Goal: Information Seeking & Learning: Learn about a topic

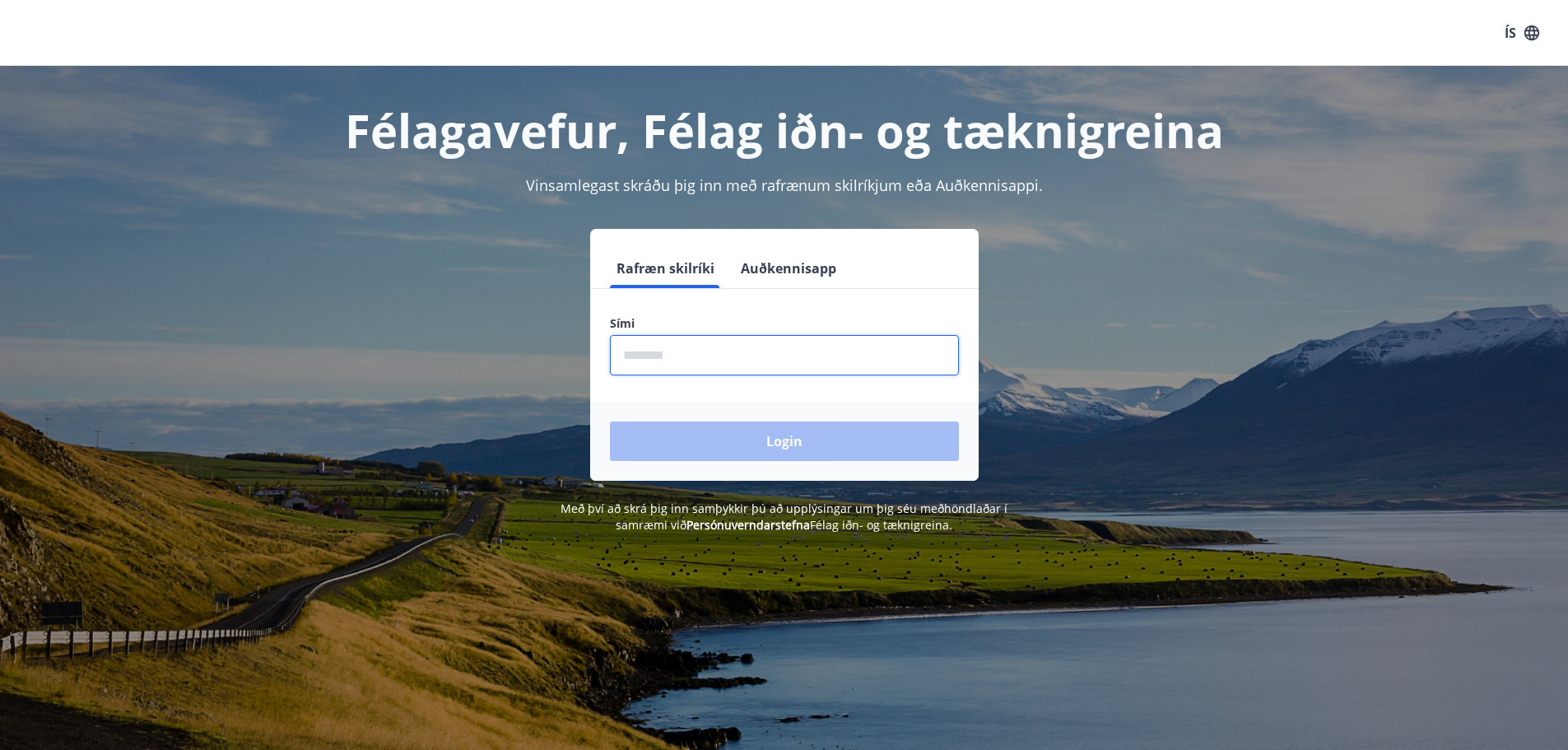
click at [760, 352] on input "phone" at bounding box center [784, 355] width 349 height 40
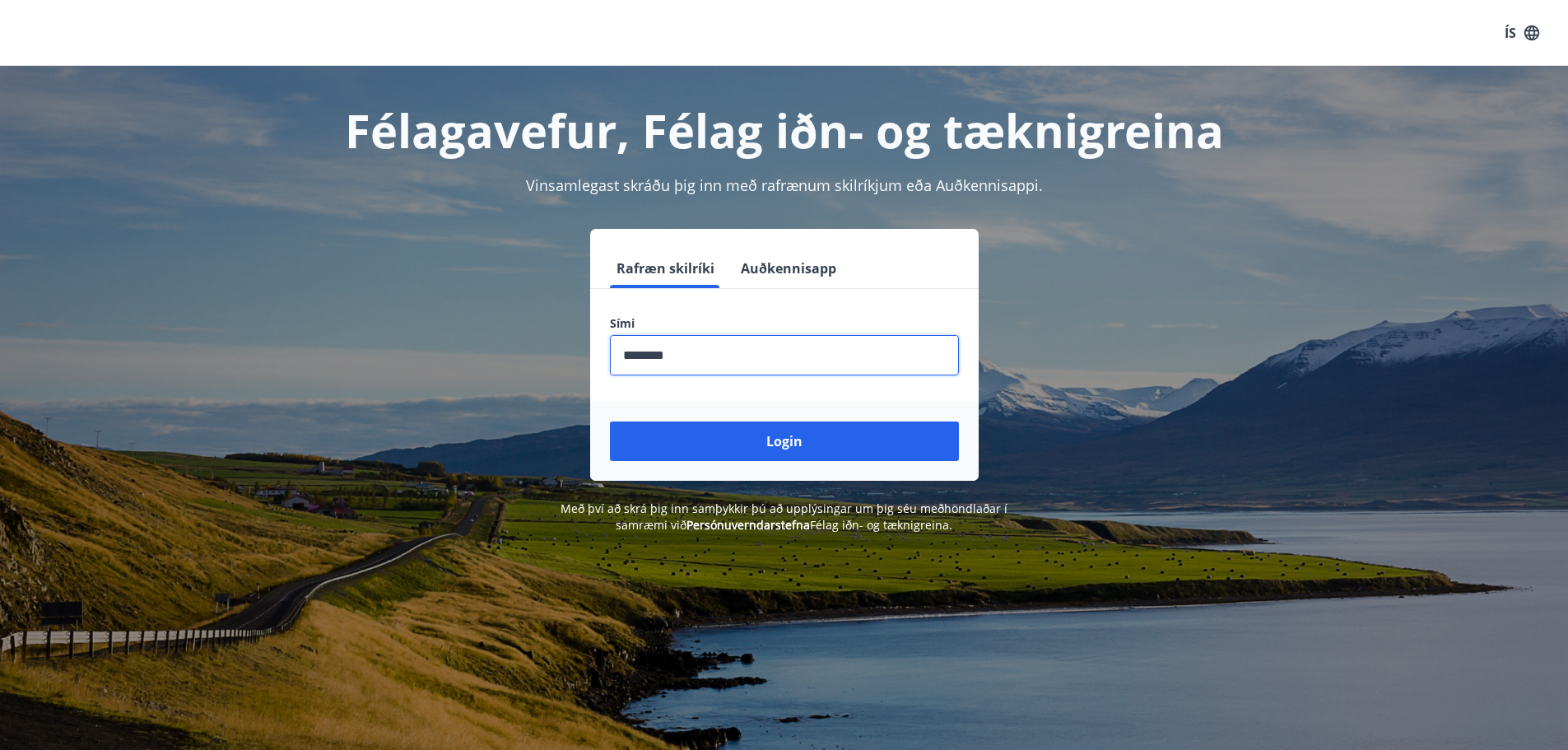
click at [650, 352] on input "phone" at bounding box center [784, 355] width 349 height 40
type input "********"
click at [610, 421] on button "Login" at bounding box center [784, 441] width 349 height 39
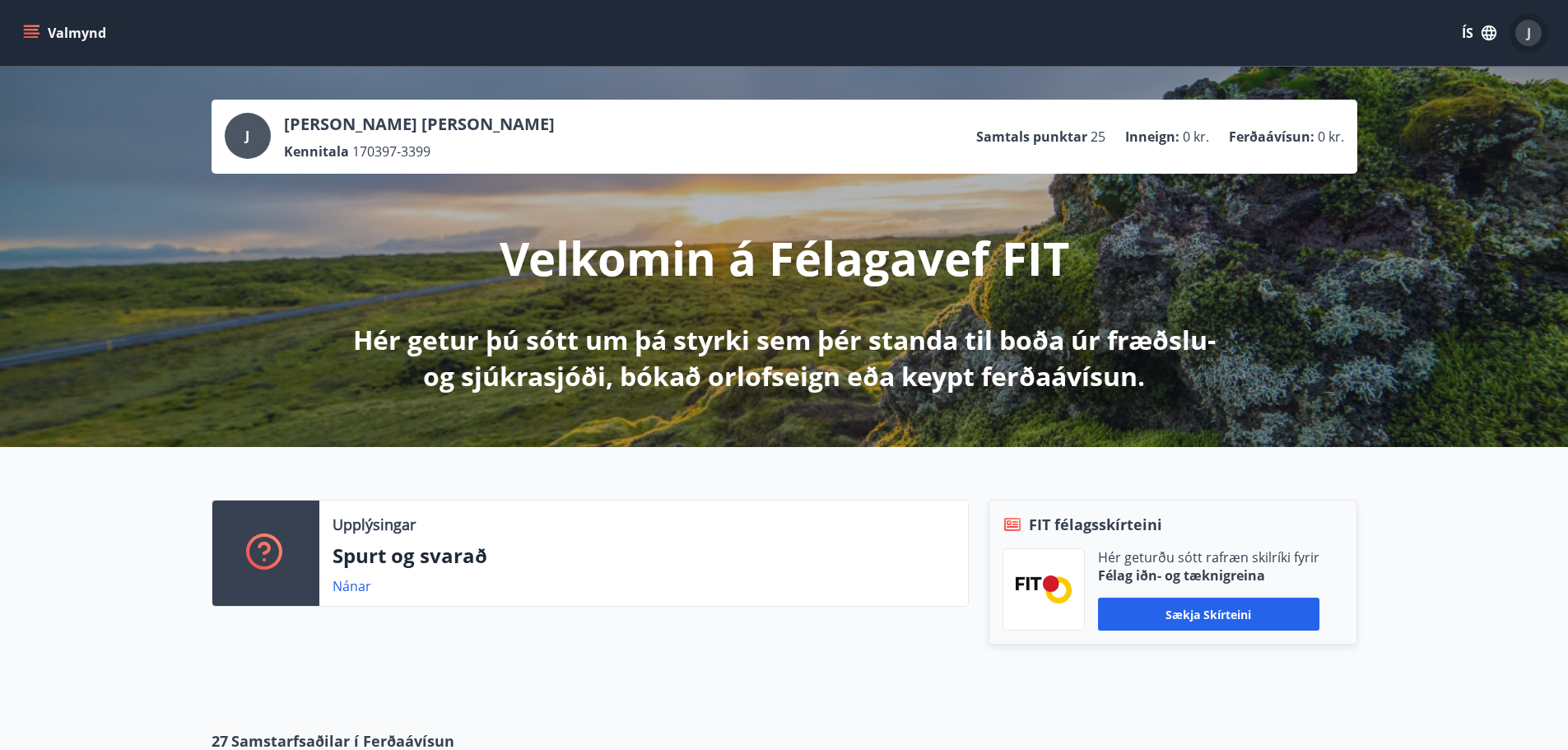
click at [1530, 36] on span "J" at bounding box center [1528, 32] width 4 height 18
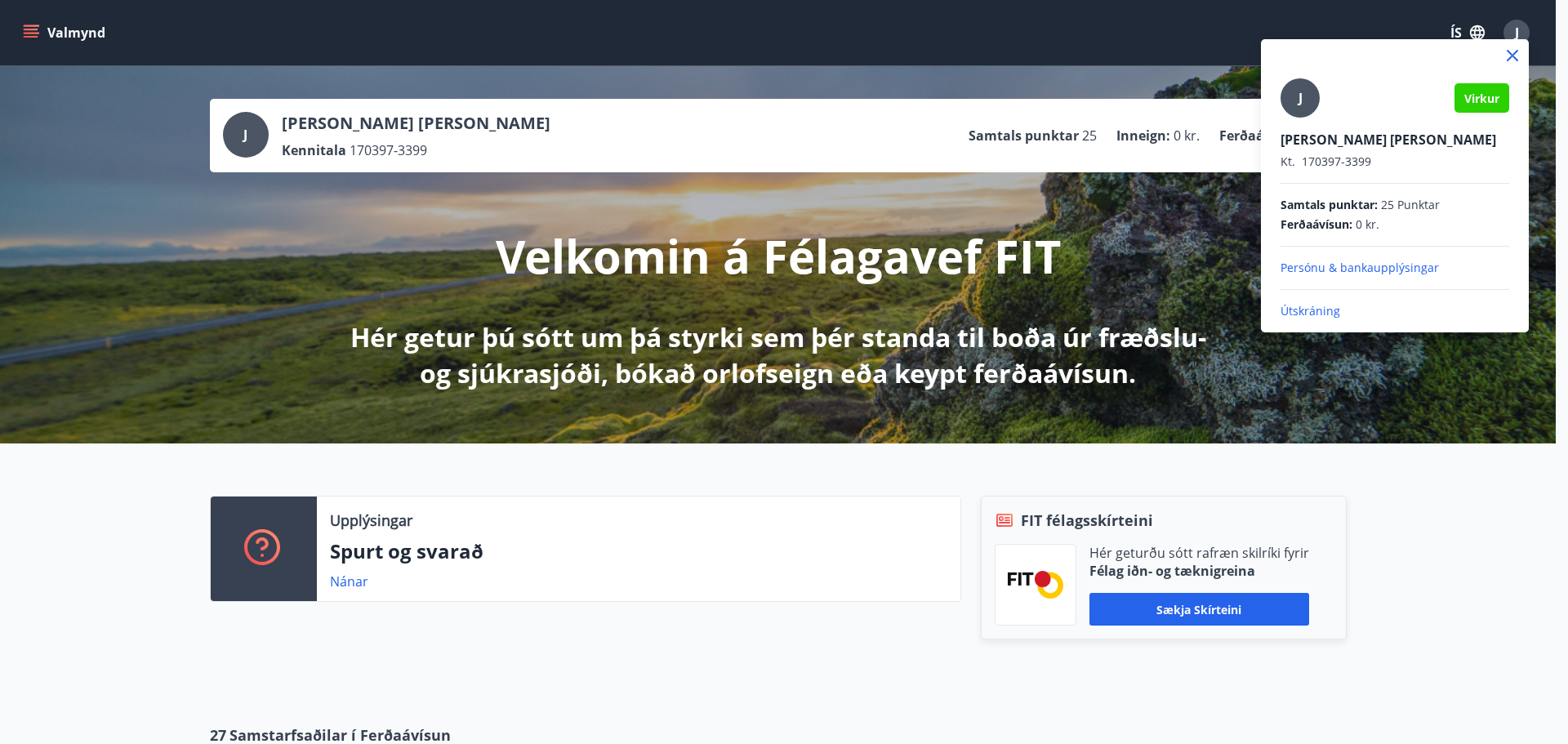
click at [1518, 35] on div at bounding box center [784, 372] width 1568 height 744
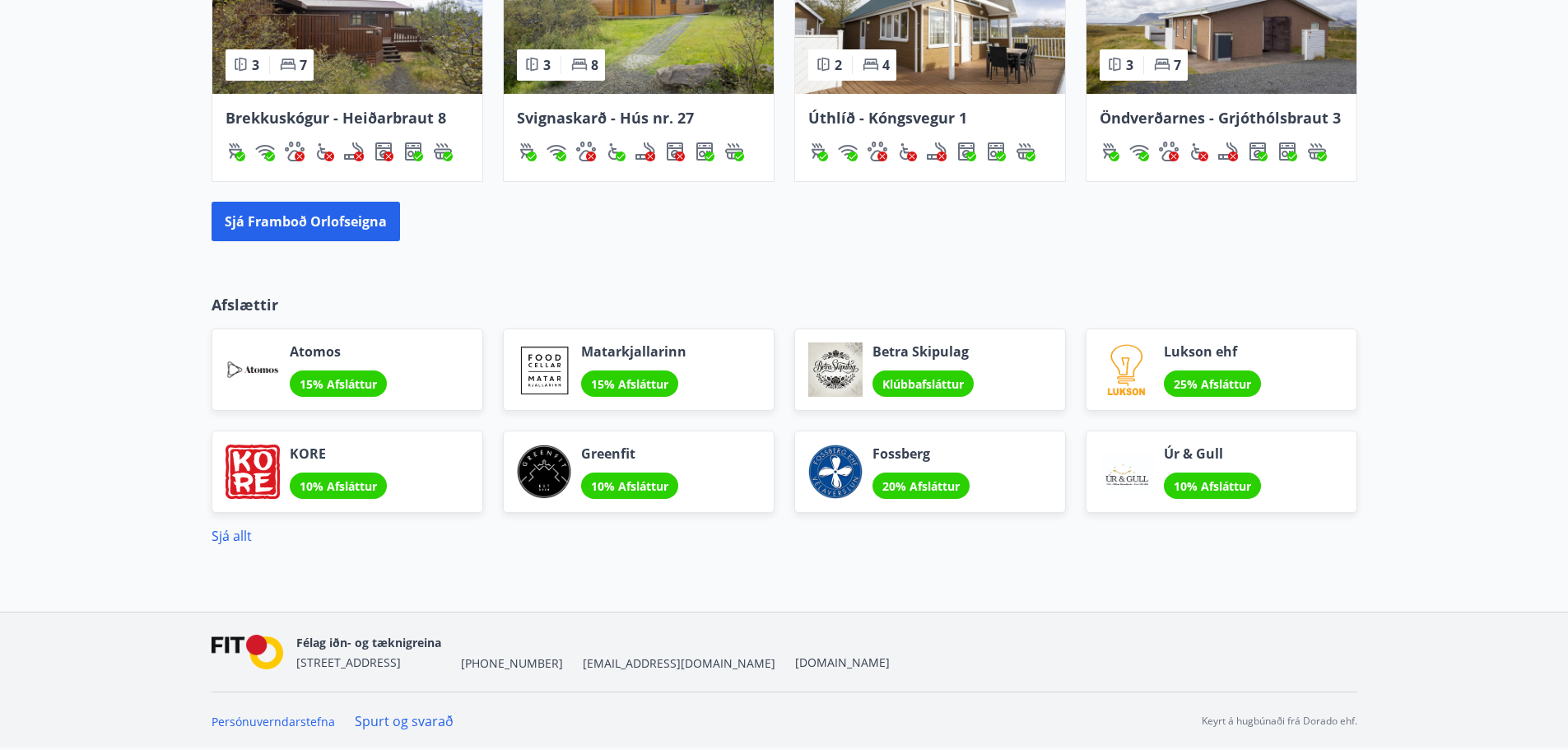
scroll to position [1178, 0]
click at [240, 531] on link "Sjá allt" at bounding box center [231, 535] width 40 height 18
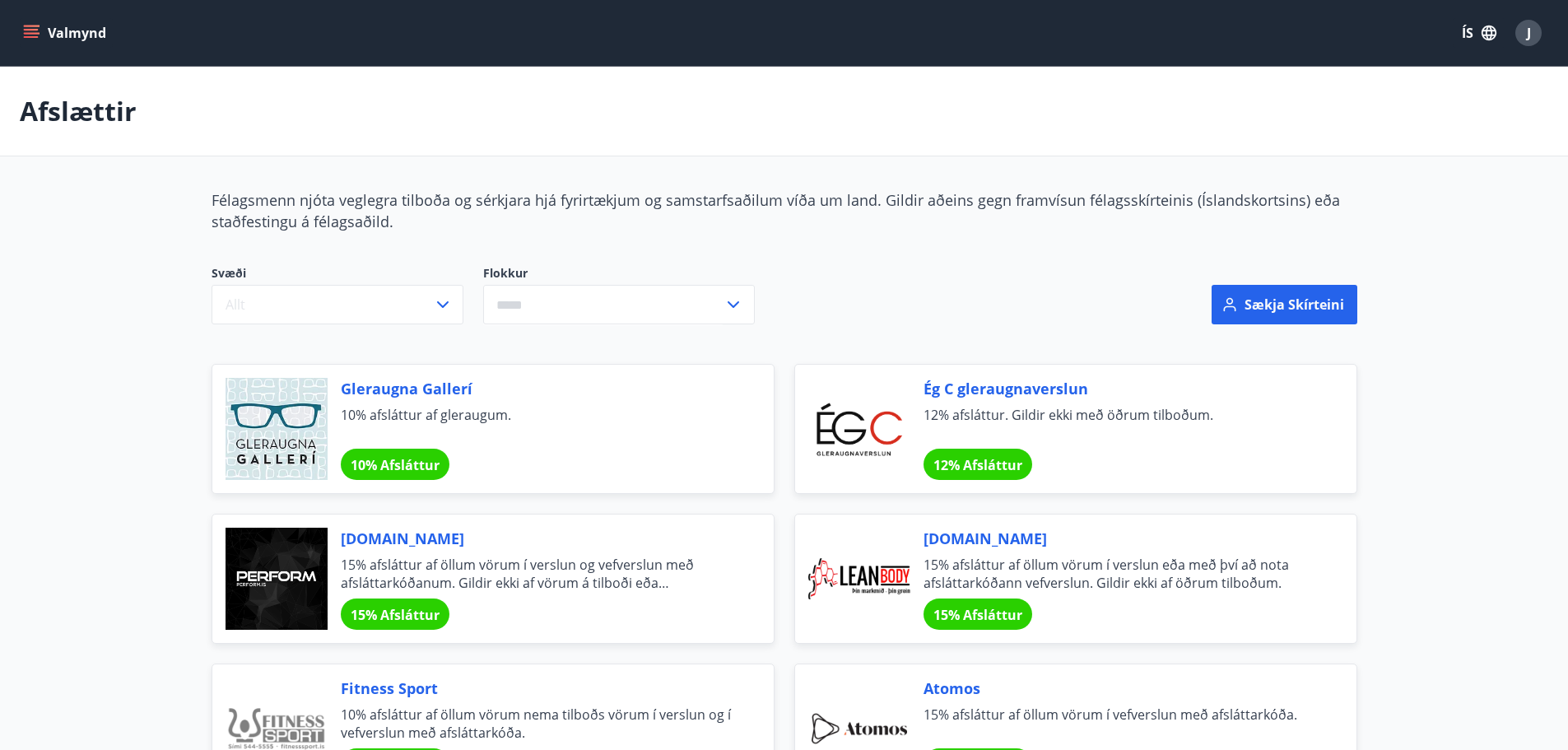
drag, startPoint x: 384, startPoint y: 535, endPoint x: 141, endPoint y: 312, distance: 329.8
click at [395, 540] on span "Perform.is" at bounding box center [537, 538] width 393 height 21
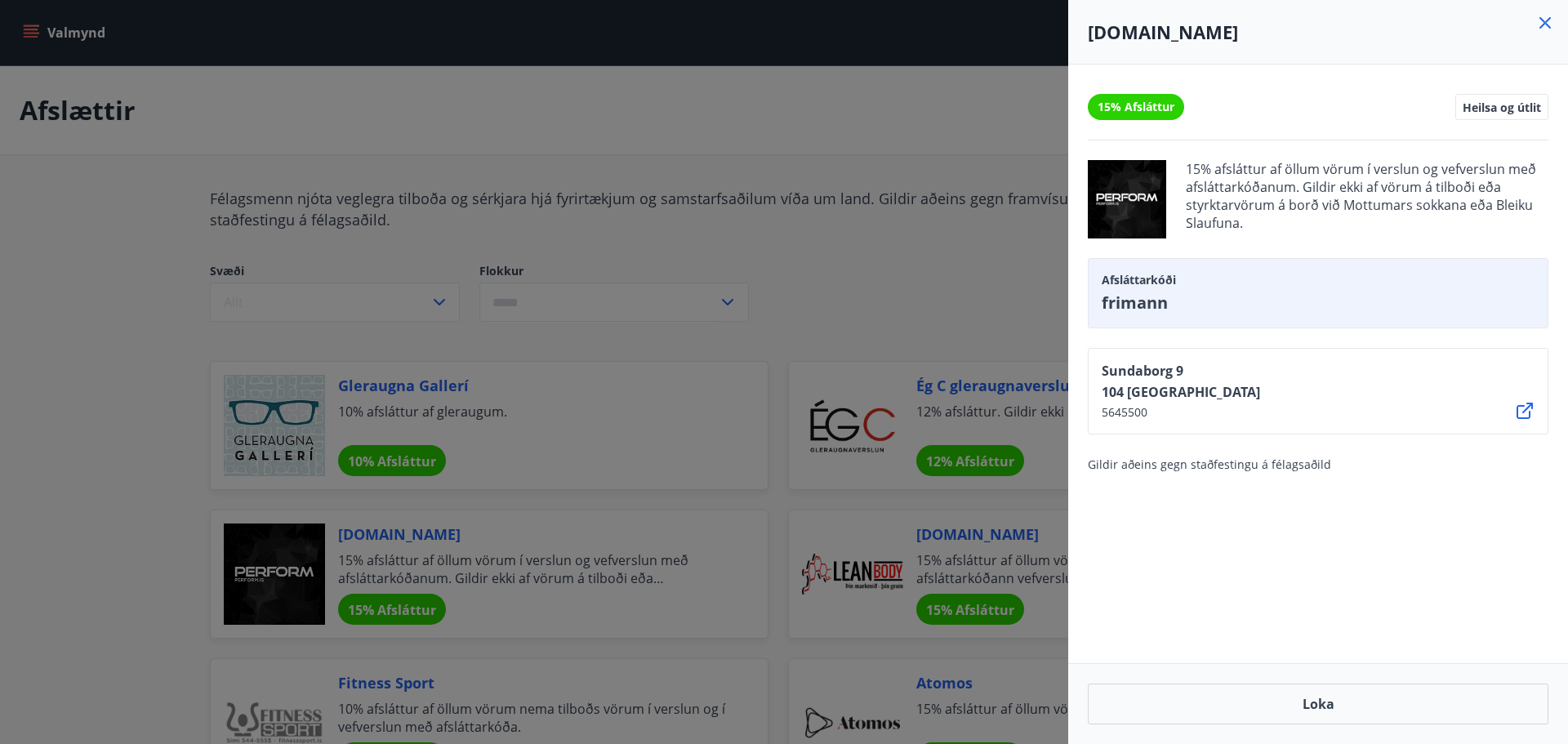
click at [13, 346] on div at bounding box center [784, 372] width 1568 height 744
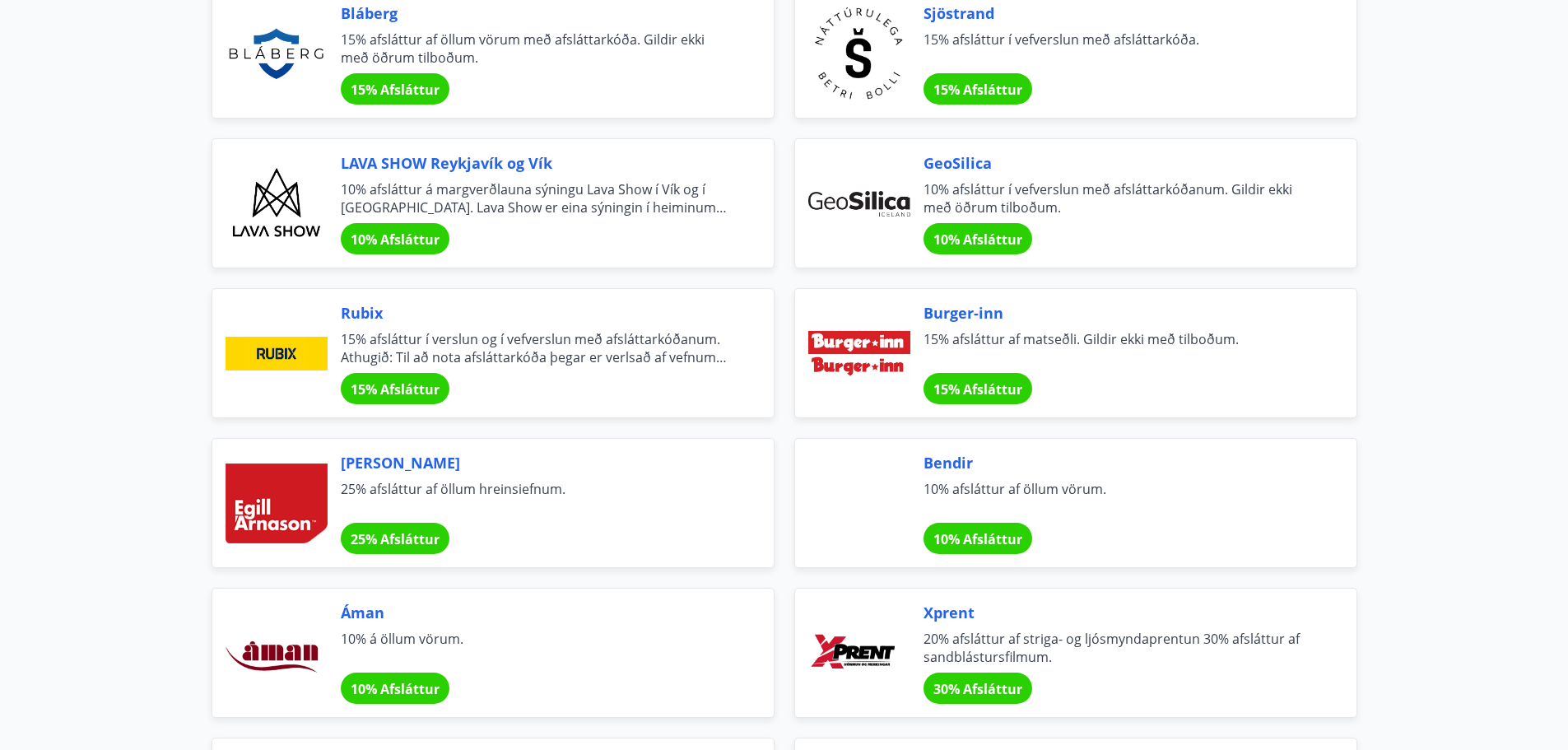
scroll to position [2141, 0]
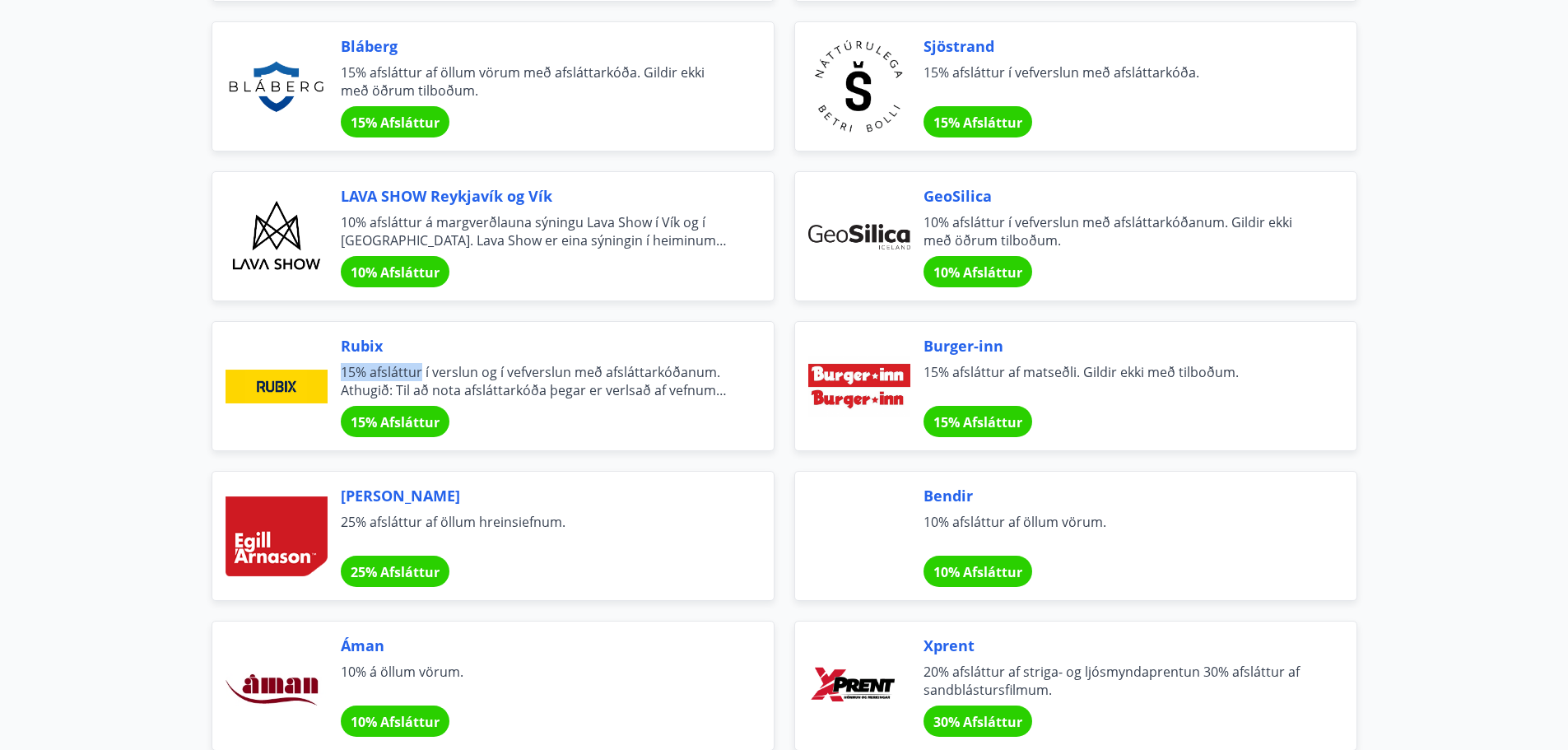
drag, startPoint x: 342, startPoint y: 373, endPoint x: 419, endPoint y: 376, distance: 77.1
click at [419, 376] on span "15% afsláttur í verslun og í vefverslun með afsláttarkóðanum. Athugið: Til að n…" at bounding box center [537, 381] width 393 height 37
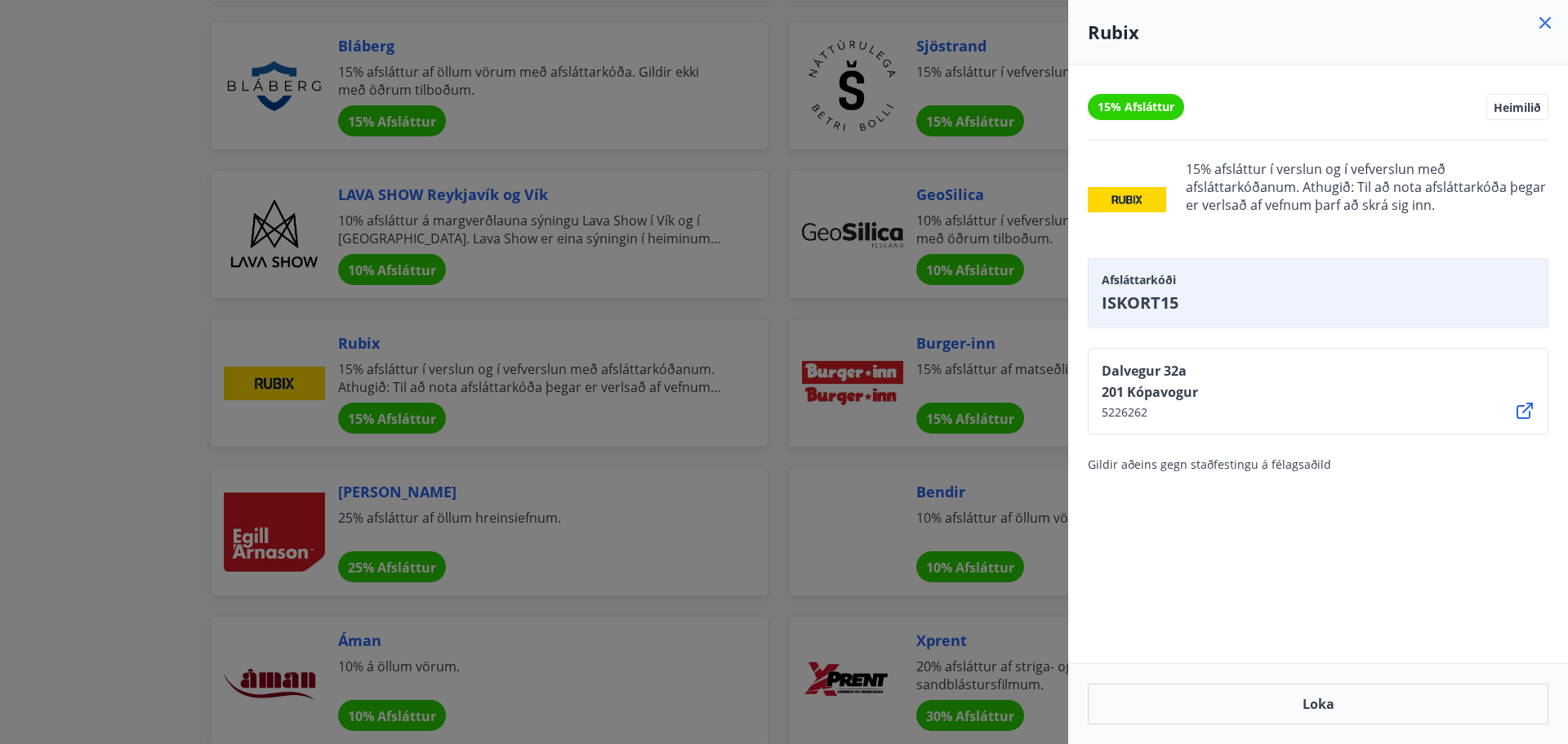
click at [100, 344] on div at bounding box center [784, 372] width 1568 height 744
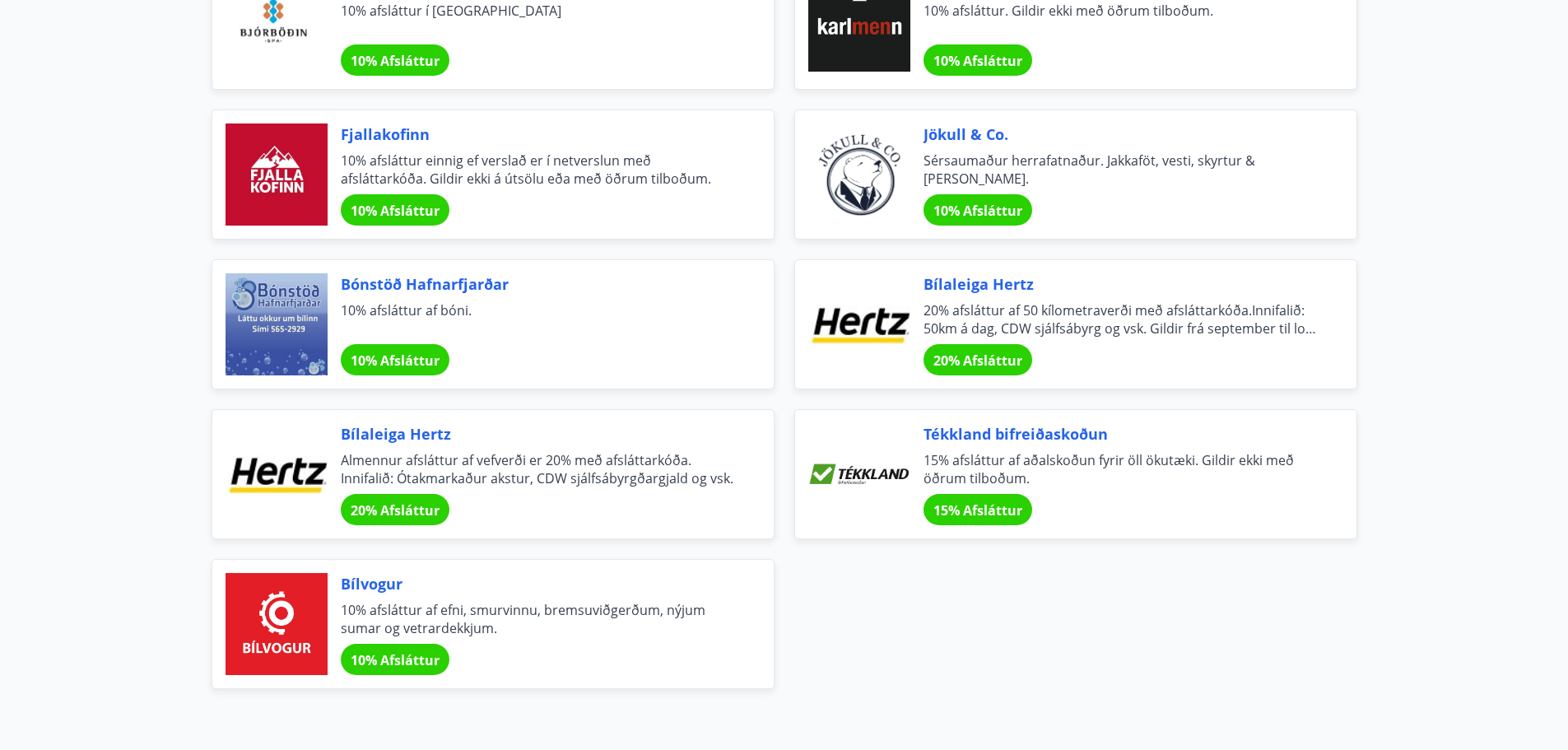
scroll to position [5352, 0]
